Goal: Communication & Community: Answer question/provide support

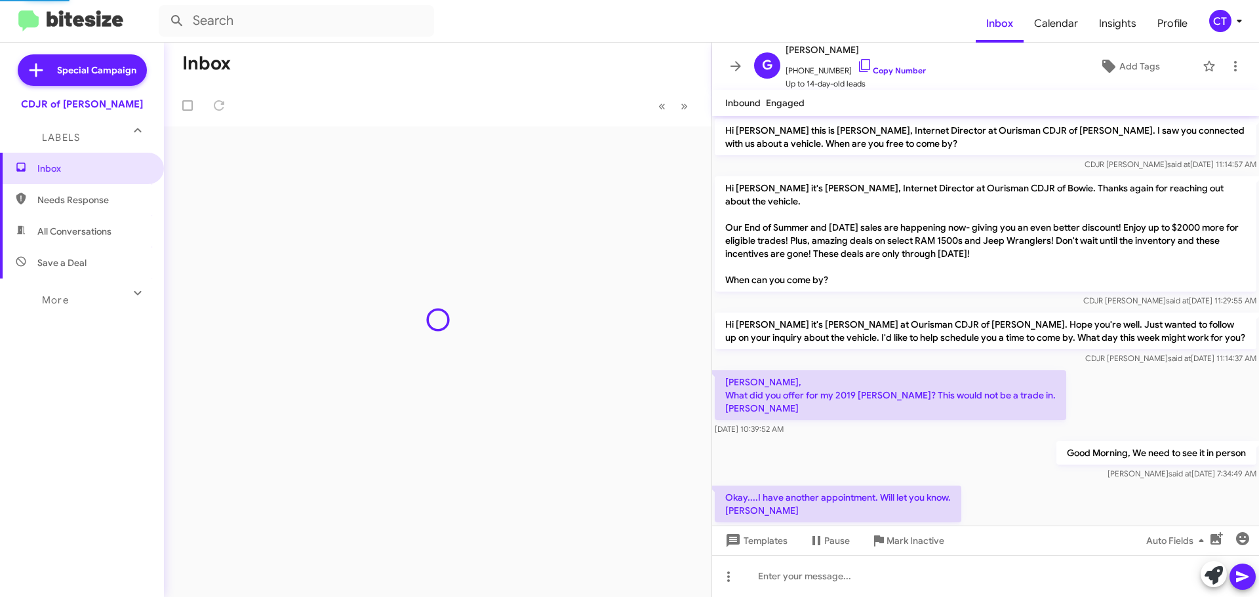
scroll to position [22, 0]
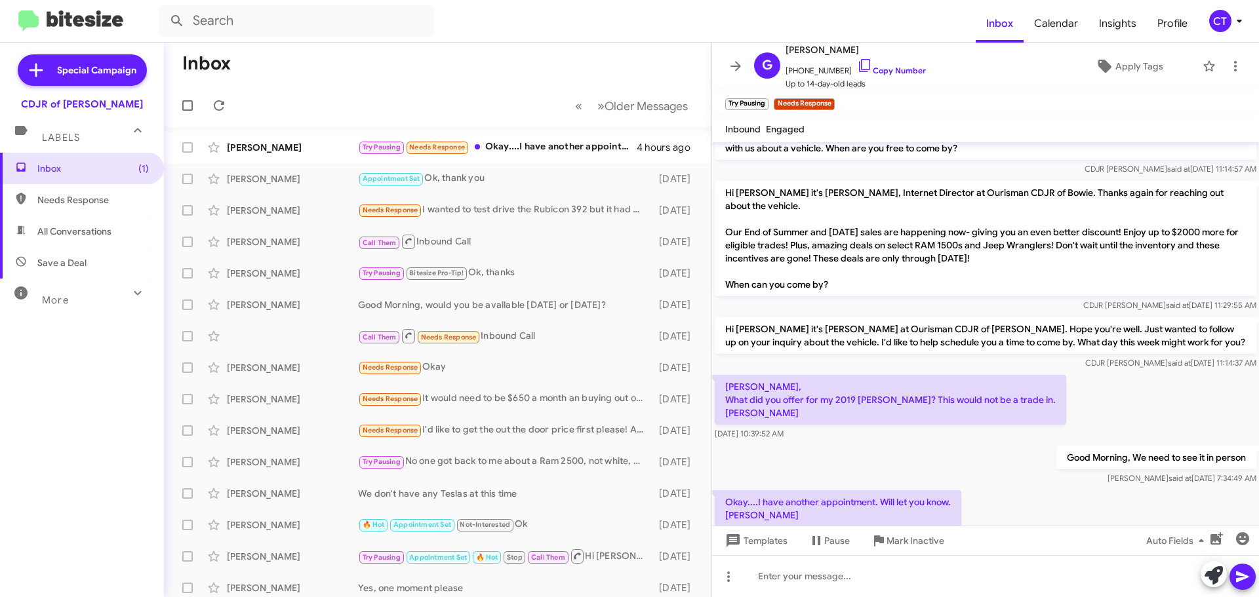
click at [525, 123] on mat-toolbar-row "« Previous » Next Older Messages" at bounding box center [438, 106] width 548 height 42
click at [540, 159] on div "[PERSON_NAME] Try Pausing Needs Response Okay....I have another appointment. Wi…" at bounding box center [437, 147] width 527 height 26
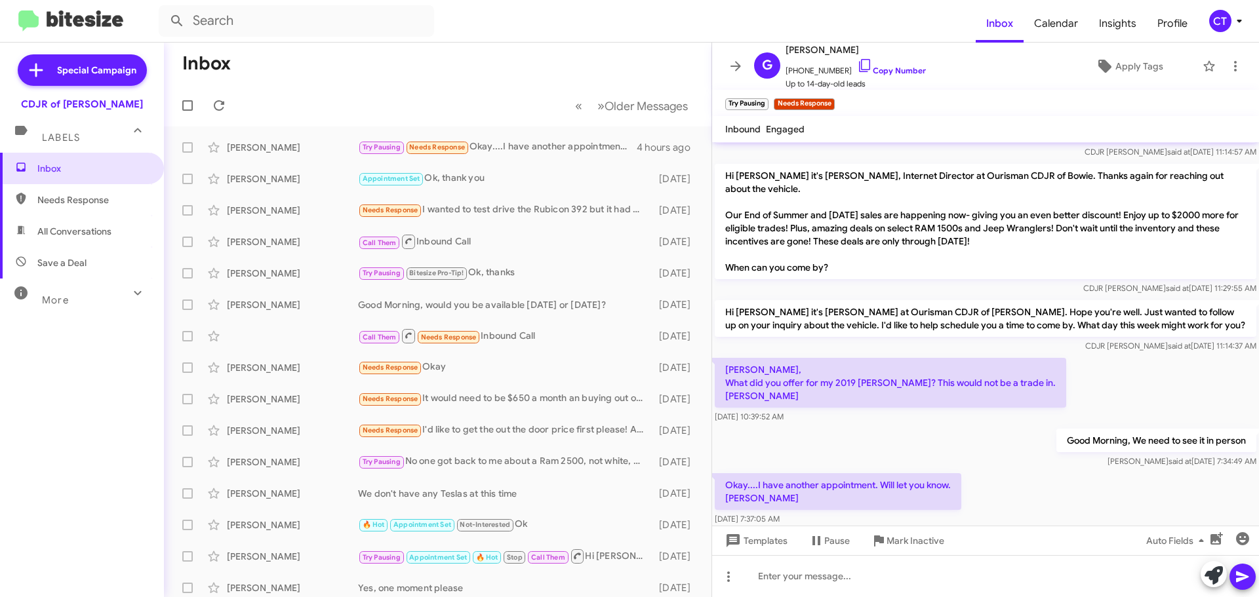
scroll to position [48, 0]
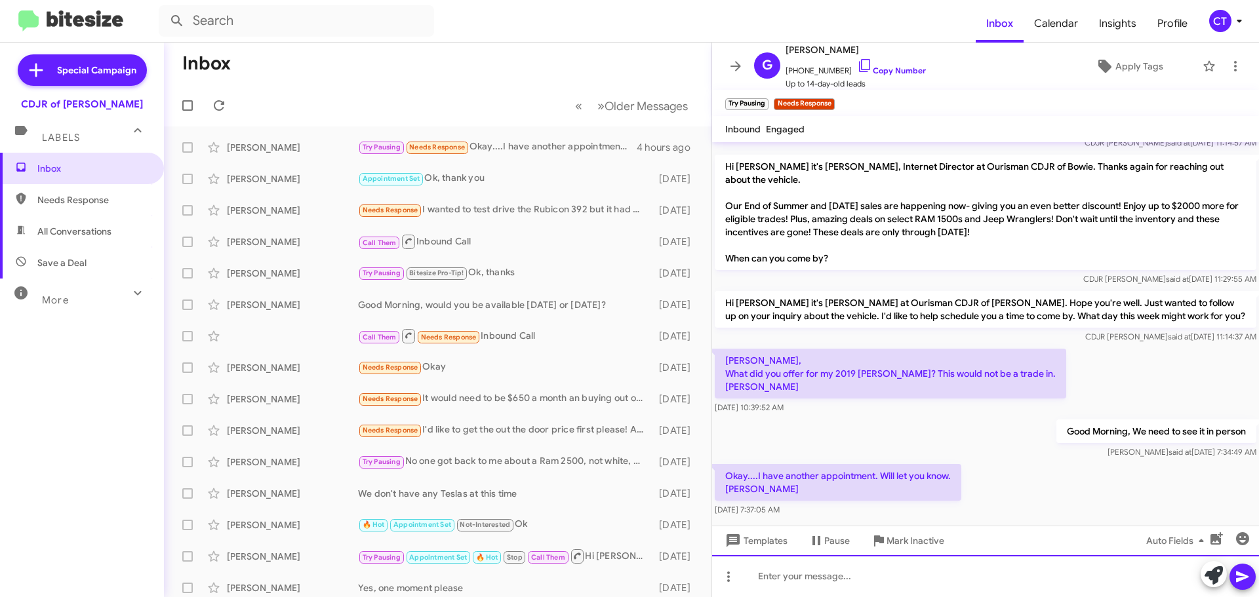
click at [835, 590] on div at bounding box center [985, 576] width 547 height 42
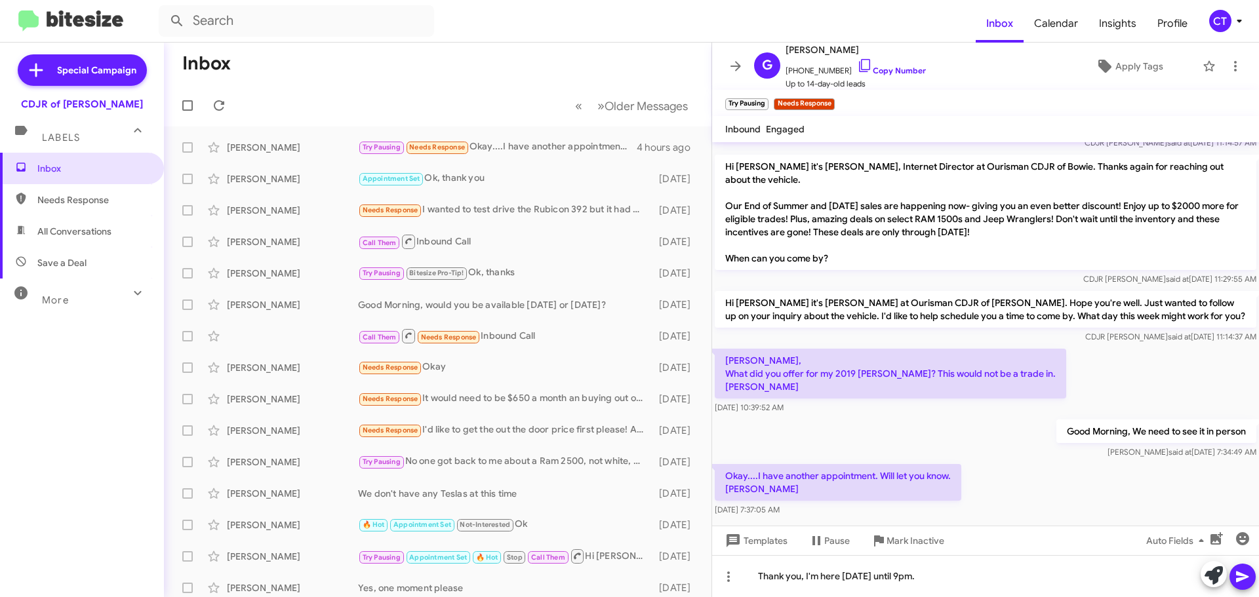
click at [1242, 588] on span at bounding box center [1243, 577] width 16 height 26
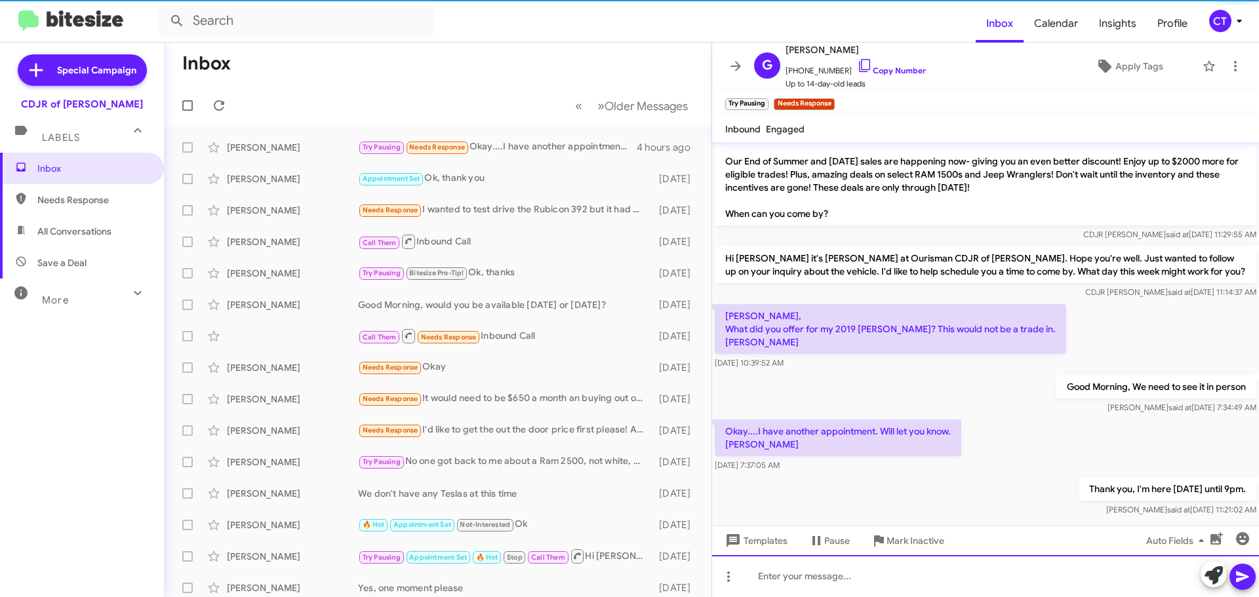
scroll to position [96, 0]
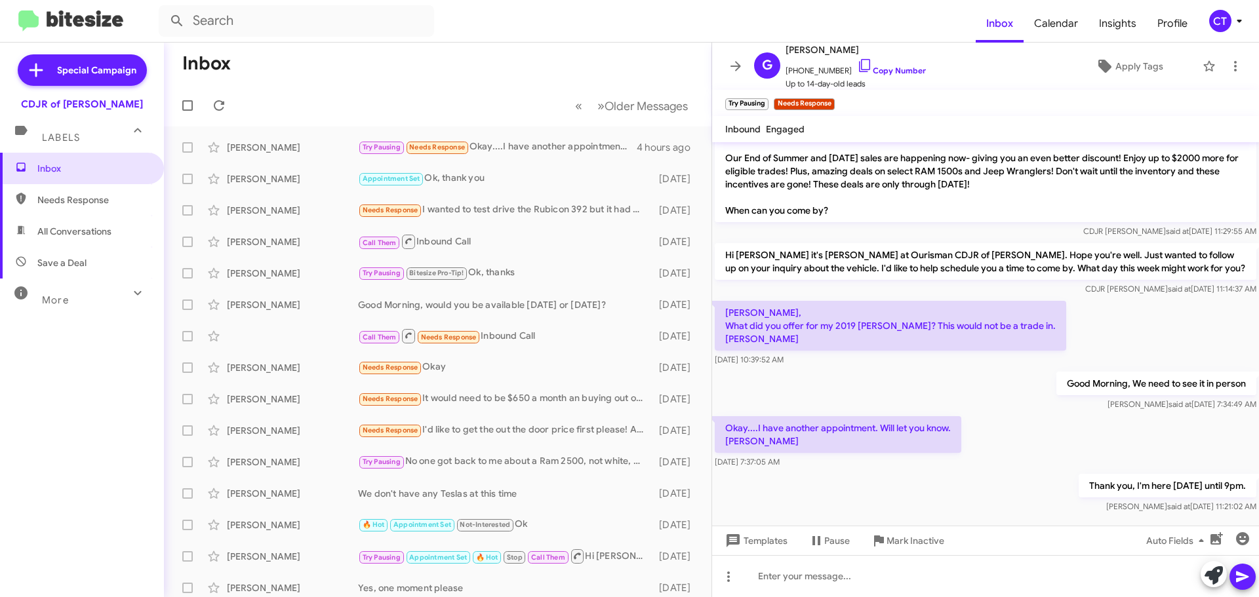
drag, startPoint x: 1220, startPoint y: 28, endPoint x: 1213, endPoint y: 30, distance: 7.1
click at [1220, 28] on div "CT" at bounding box center [1220, 21] width 22 height 22
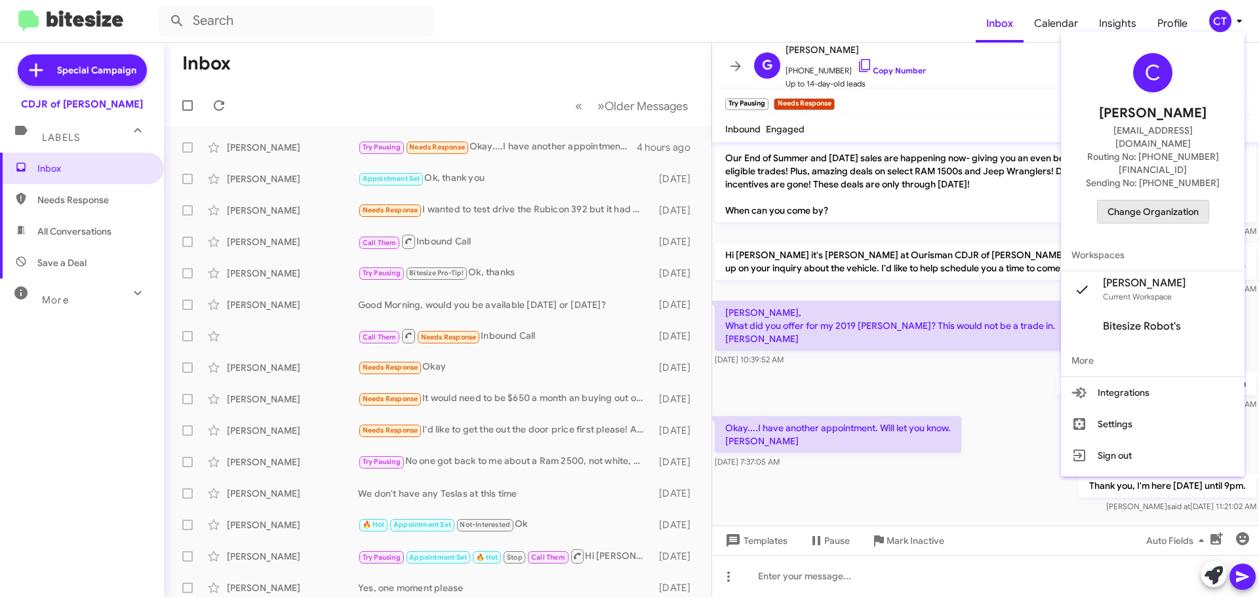
click at [1159, 201] on span "Change Organization" at bounding box center [1153, 212] width 91 height 22
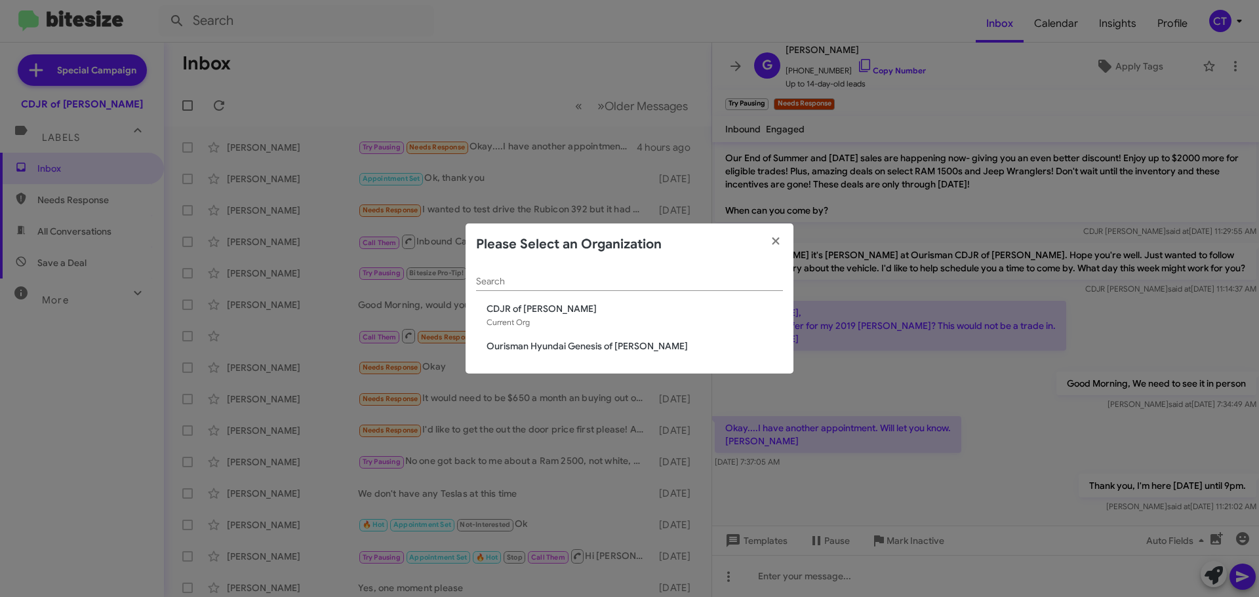
click at [546, 352] on span "Ourisman Hyundai Genesis of [PERSON_NAME]" at bounding box center [635, 346] width 296 height 13
click at [548, 344] on span "Ourisman Hyundai Genesis of [PERSON_NAME]" at bounding box center [635, 346] width 296 height 13
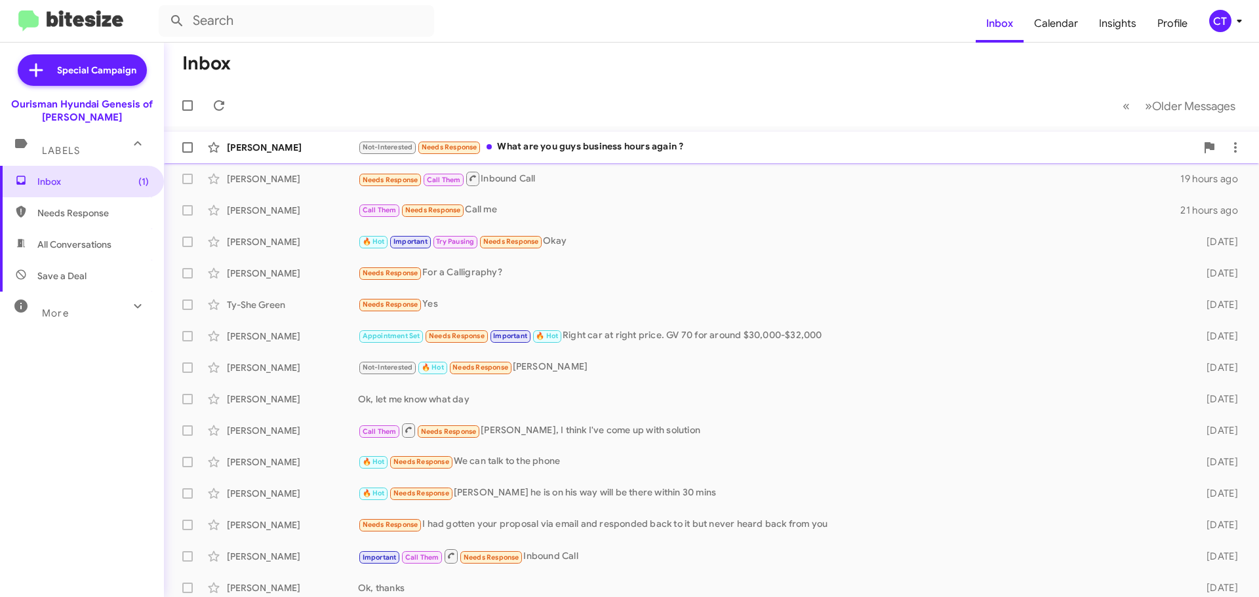
click at [620, 156] on div "Endya Lewis Not-Interested Needs Response What are you guys business hours agai…" at bounding box center [711, 147] width 1074 height 26
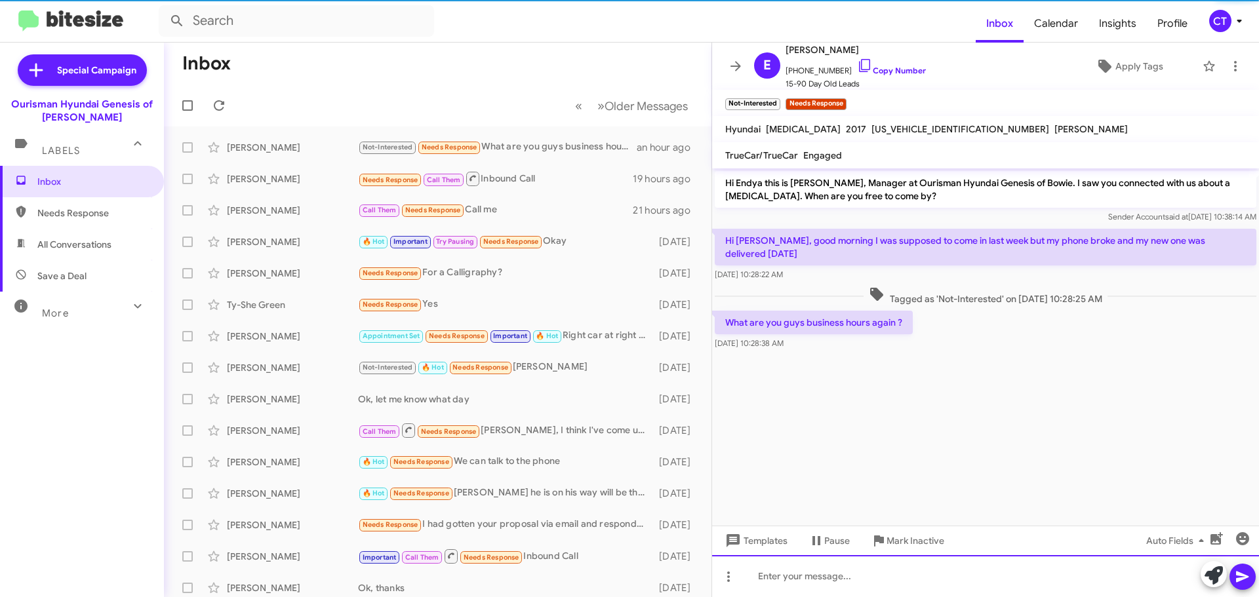
click at [860, 587] on div at bounding box center [985, 576] width 547 height 42
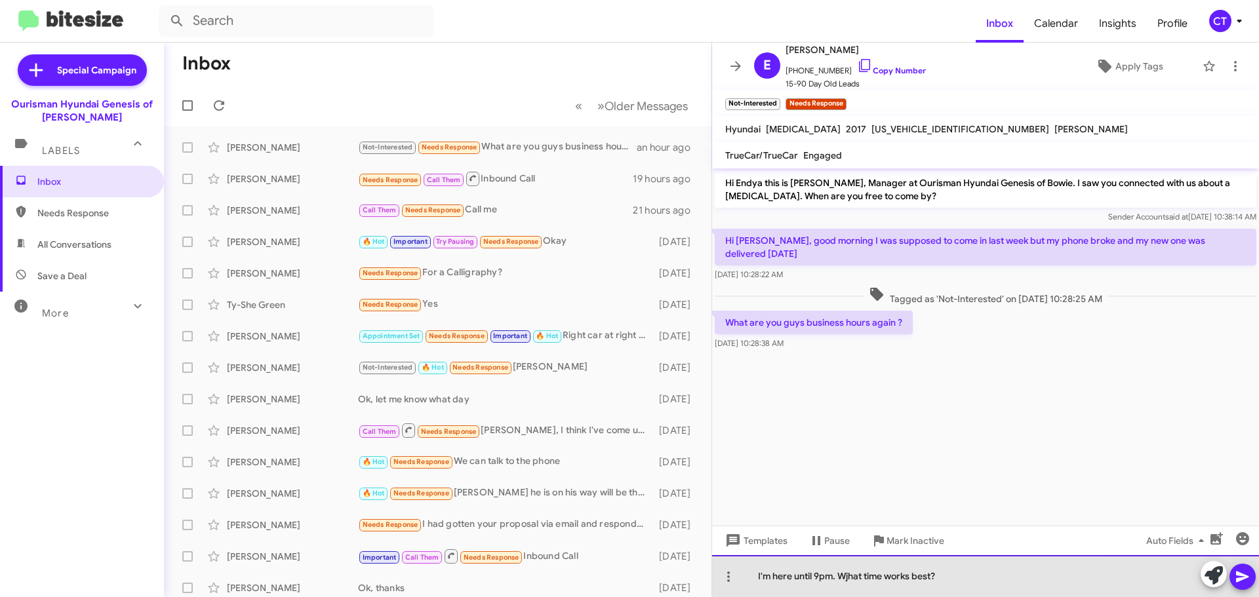
click at [850, 581] on div "I'm here until 9pm. Wjhat time works best?" at bounding box center [985, 576] width 547 height 42
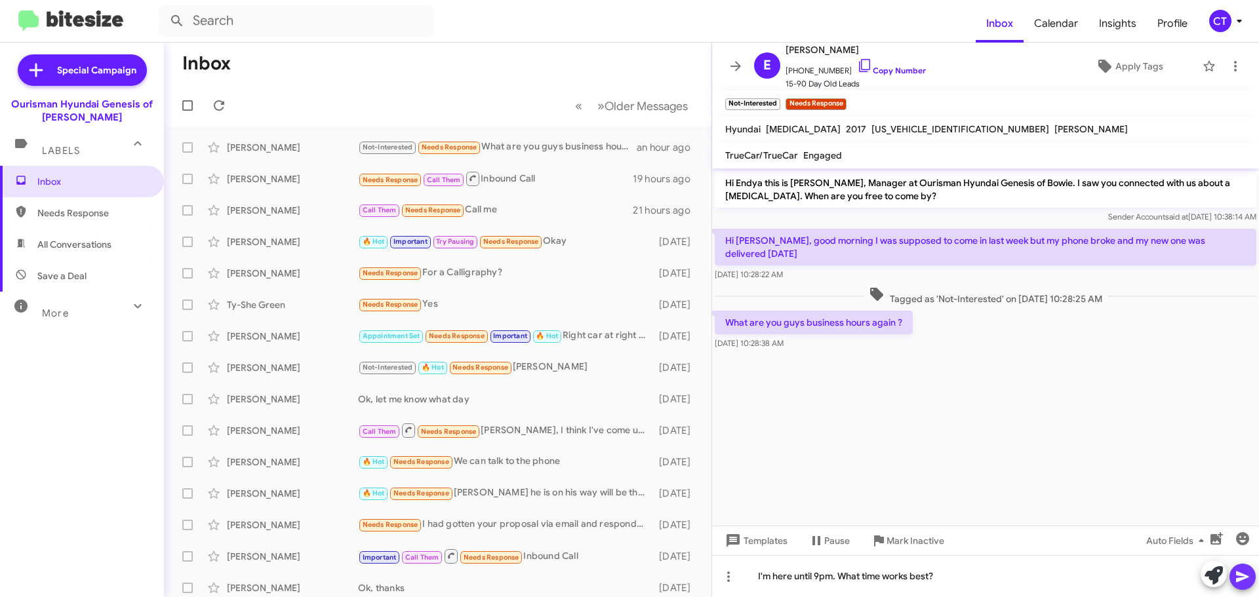
click at [1242, 582] on icon at bounding box center [1243, 577] width 16 height 16
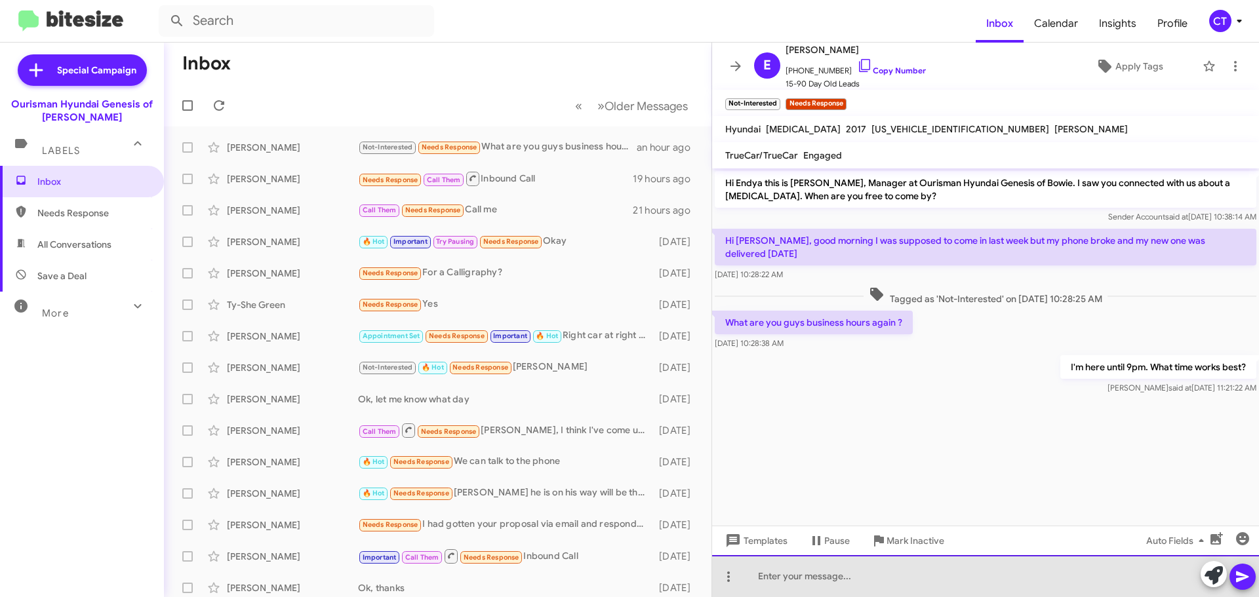
click at [820, 578] on div at bounding box center [985, 576] width 547 height 42
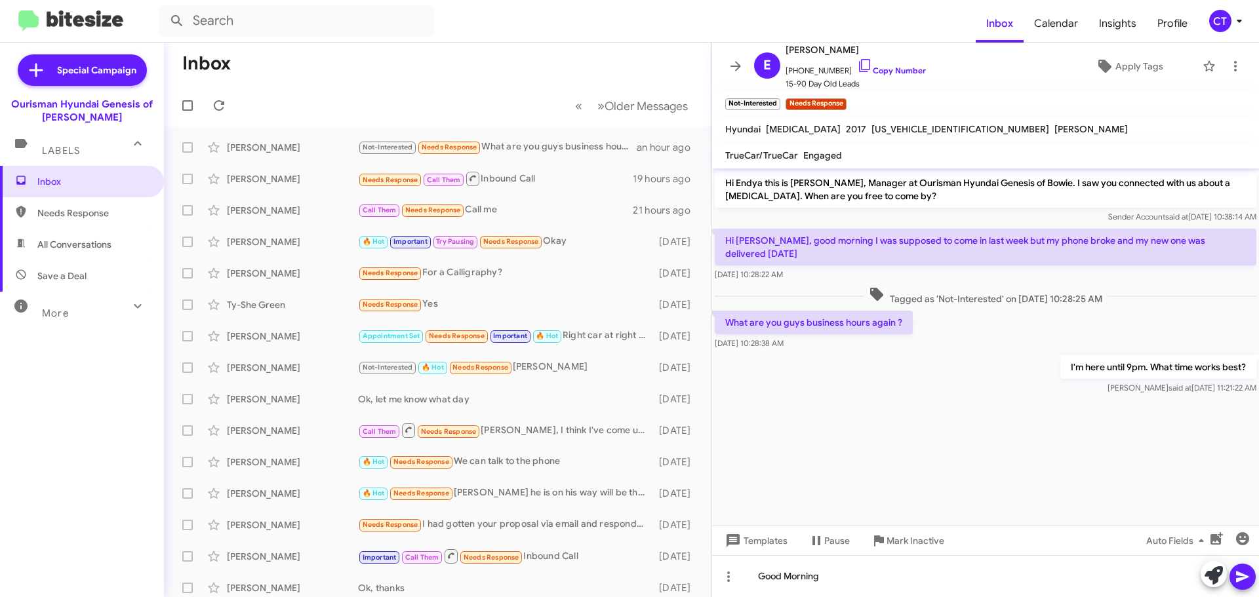
click at [1249, 580] on icon at bounding box center [1243, 577] width 16 height 16
